Goal: Transaction & Acquisition: Subscribe to service/newsletter

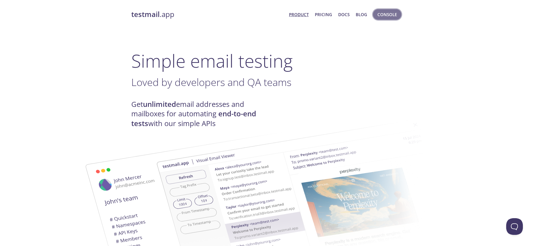
click at [384, 15] on span "Console" at bounding box center [386, 14] width 19 height 7
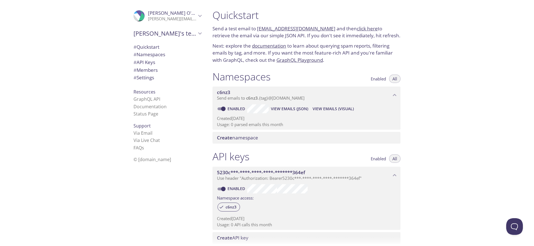
click at [198, 19] on icon "Sam O'Floinn" at bounding box center [199, 15] width 7 height 7
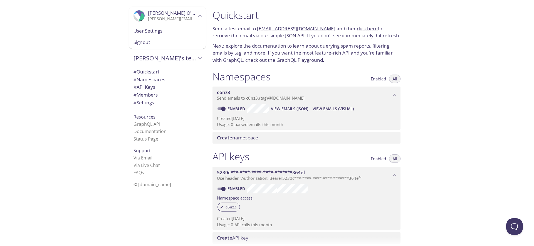
click at [95, 56] on div ".cls-1 { fill: #6d5ca8; } .cls-2 { fill: #3fc191; } .cls-3 { fill: #3b4752; } .…" at bounding box center [104, 123] width 208 height 246
click at [135, 42] on span "Signout" at bounding box center [167, 42] width 68 height 7
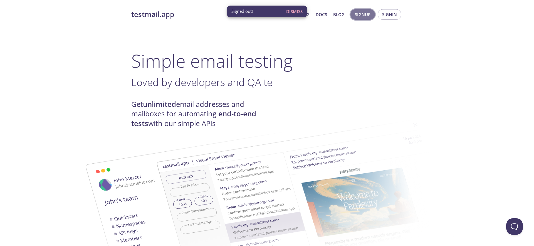
click at [368, 16] on span "Signup" at bounding box center [363, 14] width 16 height 7
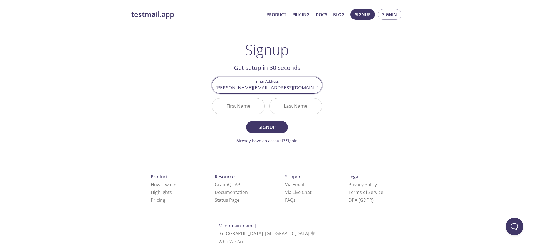
click at [254, 89] on input "[PERSON_NAME][EMAIL_ADDRESS][DOMAIN_NAME]" at bounding box center [266, 85] width 109 height 16
type input "[PERSON_NAME][EMAIL_ADDRESS][DOMAIN_NAME]"
click at [239, 123] on form "Email Address [PERSON_NAME][EMAIL_ADDRESS][DOMAIN_NAME] First Name Last Name Si…" at bounding box center [267, 110] width 110 height 67
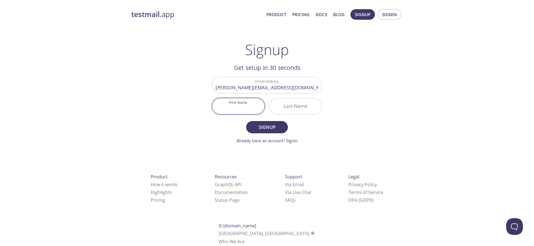
click at [238, 107] on input "First Name" at bounding box center [238, 106] width 52 height 16
type input "[PERSON_NAME]"
type input "O'Floinn"
click at [255, 127] on span "Signup" at bounding box center [266, 127] width 29 height 8
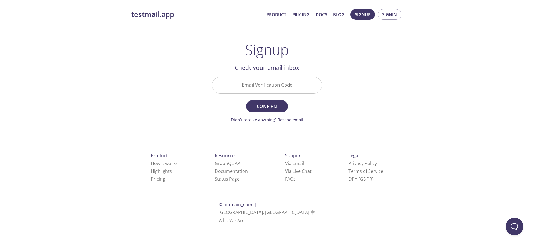
click at [293, 85] on input "Email Verification Code" at bounding box center [266, 85] width 109 height 16
paste input "NR8XDFT"
type input "NR8XDFT"
click at [274, 109] on span "Confirm" at bounding box center [266, 106] width 29 height 8
